Goal: Information Seeking & Learning: Learn about a topic

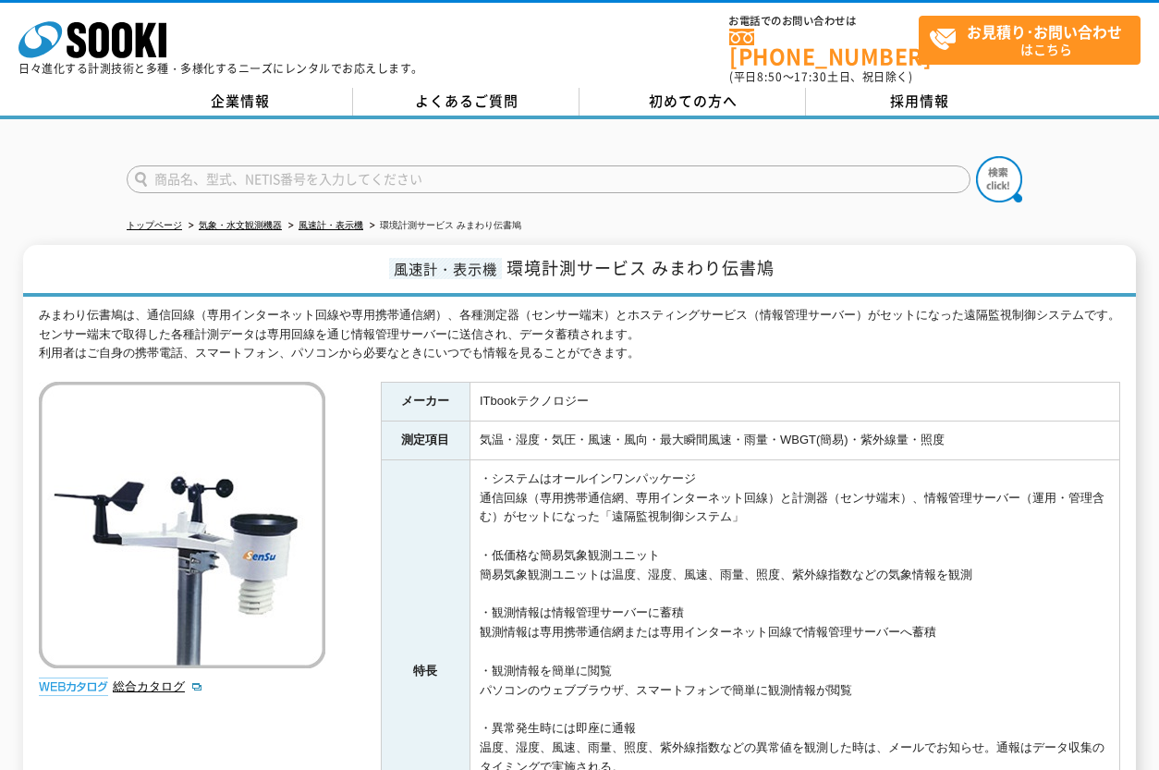
scroll to position [185, 0]
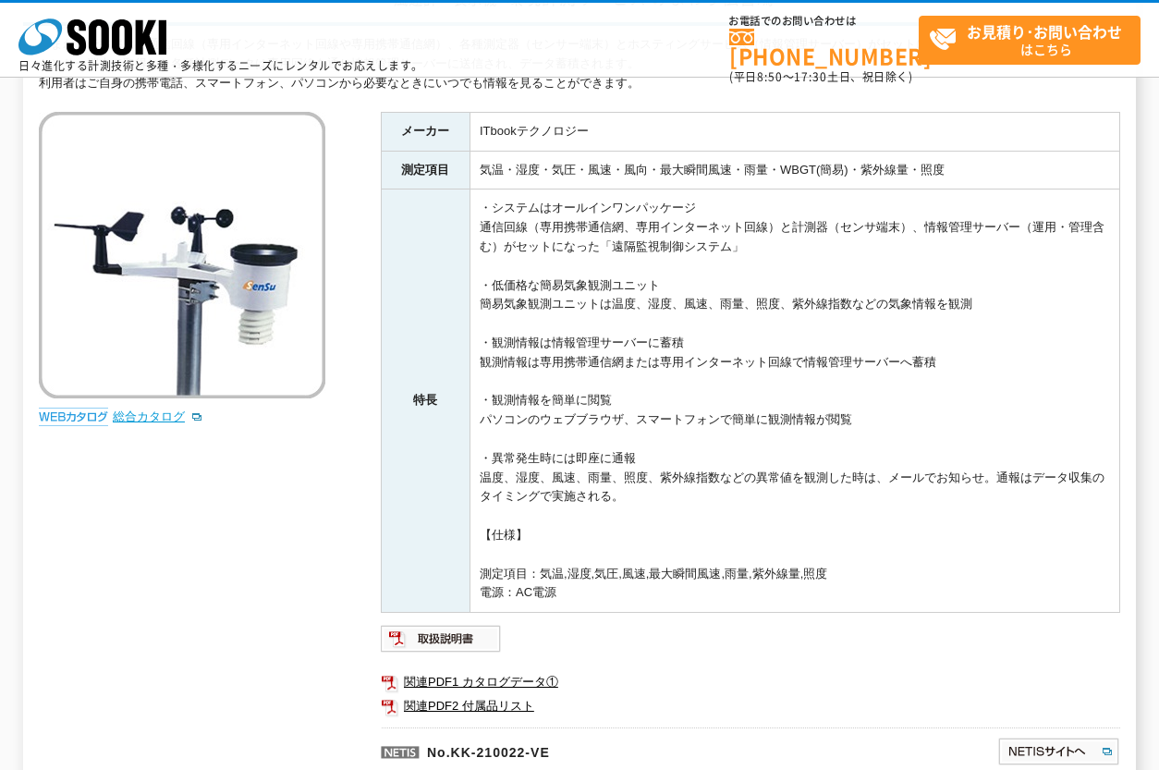
click at [141, 418] on link "総合カタログ" at bounding box center [158, 417] width 91 height 14
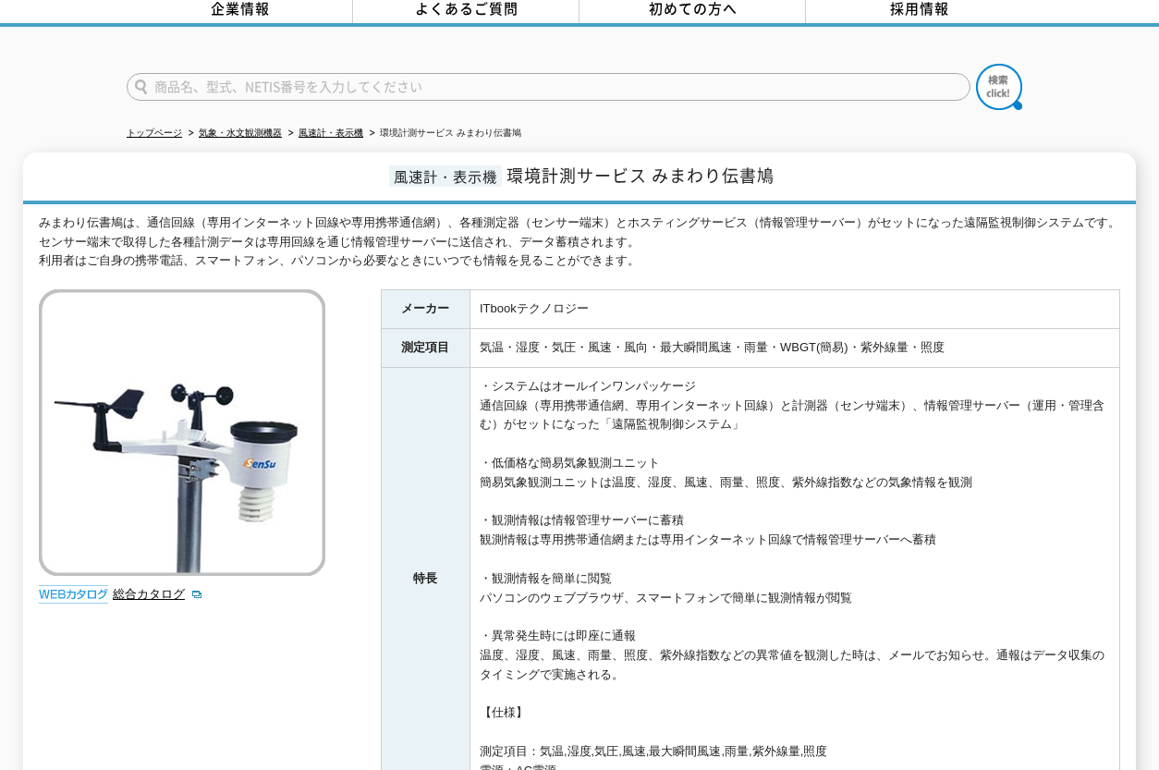
scroll to position [0, 0]
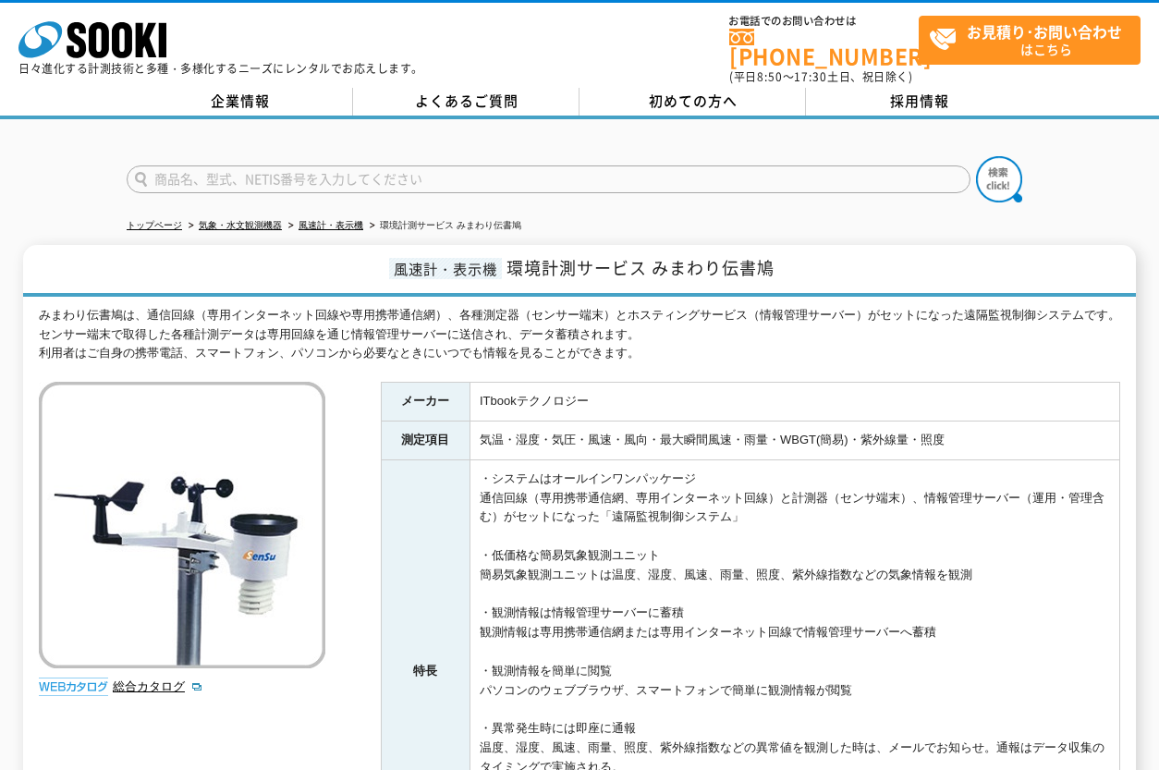
drag, startPoint x: 666, startPoint y: 341, endPoint x: -39, endPoint y: 302, distance: 705.6
click at [0, 302] on html "株式会社 ソーキ spMenu 日々進化する計測技術と多種・多様化するニーズにレンタルでお応えします。 お電話でのお問い合わせは 0120-856-990 (…" at bounding box center [579, 668] width 1159 height 1336
copy div "みまわり伝書鳩は、通信回線（専用インターネット回線や専用携帯通信網）、各種測定器（センサー端末）とホスティングサービス（情報管理サーバー）がセットになった遠隔…"
click at [349, 413] on div "みまわり伝書鳩は、通信回線（専用インターネット回線や専用携帯通信網）、各種測定器（センサー端末）とホスティングサービス（情報管理サーバー）がセットになった遠隔…" at bounding box center [580, 690] width 1082 height 768
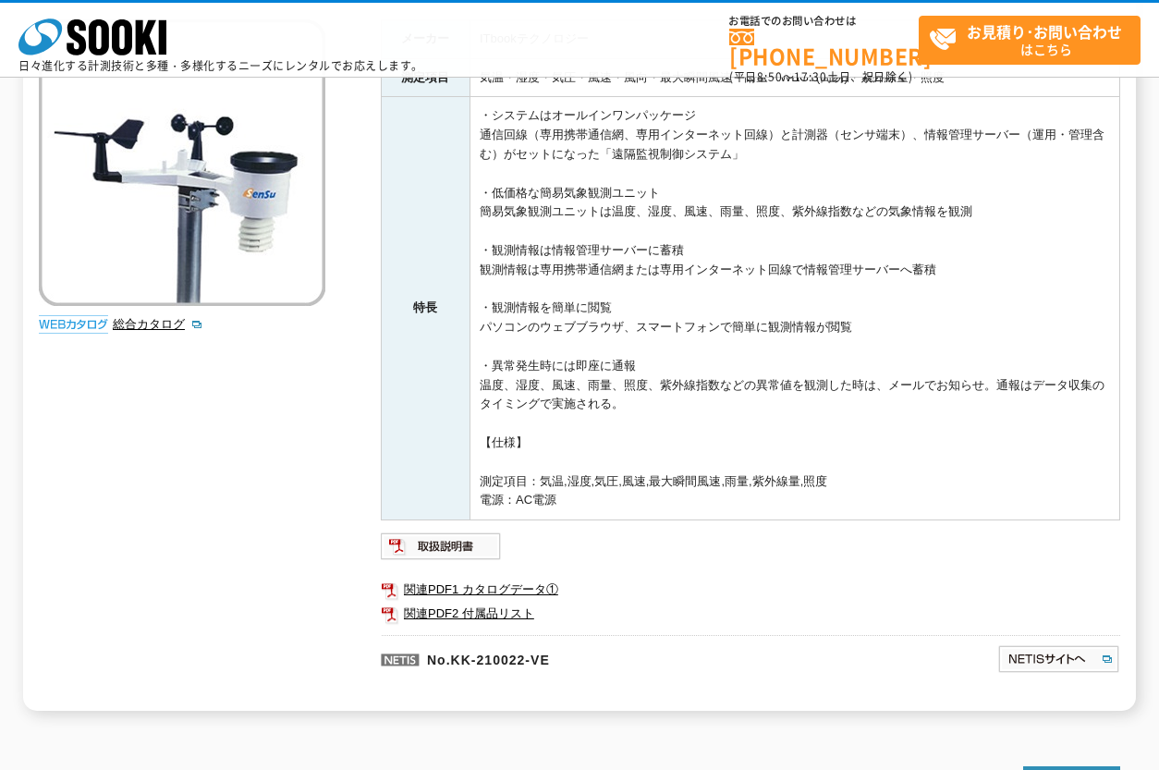
scroll to position [185, 0]
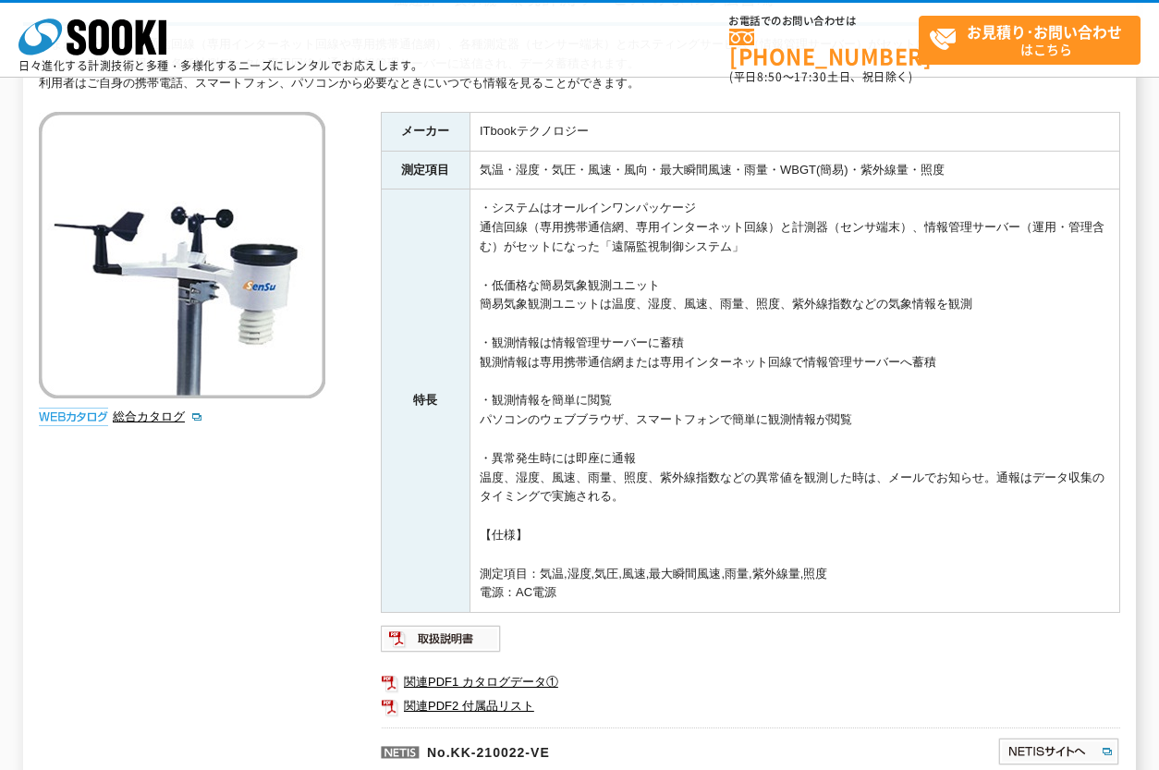
drag, startPoint x: 674, startPoint y: 500, endPoint x: 479, endPoint y: 170, distance: 383.4
click at [479, 170] on tbody "メーカー ITbookテクノロジー 測定項目 気温・湿度・気圧・風速・風向・最大瞬間風速・雨量・WBGT(簡易)・紫外線量・照度 特長 ・システムはオールイン…" at bounding box center [750, 362] width 739 height 500
copy tbody "気温・湿度・気圧・風速・風向・最大瞬間風速・雨量・WBGT(簡易)・紫外線量・照度 特長 ・システムはオールインワンパッケージ 通信回線（専用携帯通信網、専用…"
click at [278, 487] on div "みまわり伝書鳩は、通信回線（専用インターネット回線や専用携帯通信網）、各種測定器（センサー端末）とホスティングサービス（情報管理サーバー）がセットになった遠隔…" at bounding box center [580, 419] width 1082 height 768
